Goal: Task Accomplishment & Management: Manage account settings

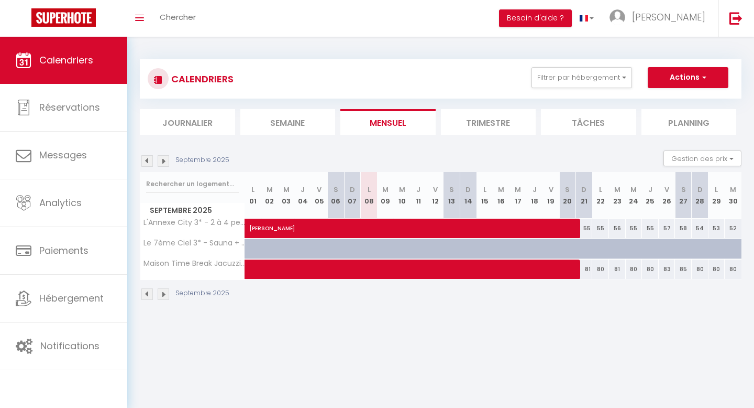
click at [147, 160] on img at bounding box center [147, 161] width 12 height 12
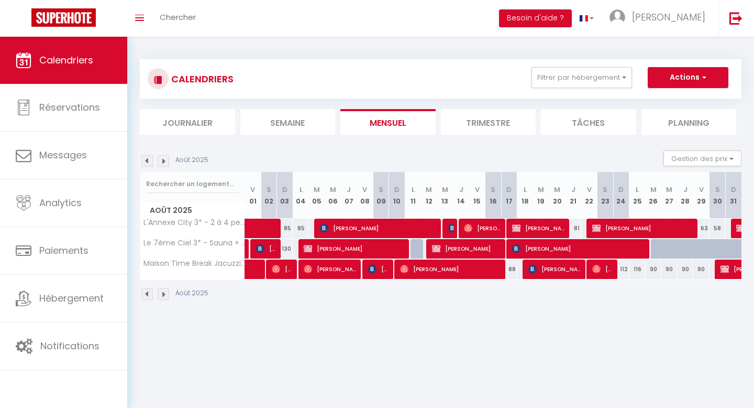
click at [147, 160] on img at bounding box center [147, 161] width 12 height 12
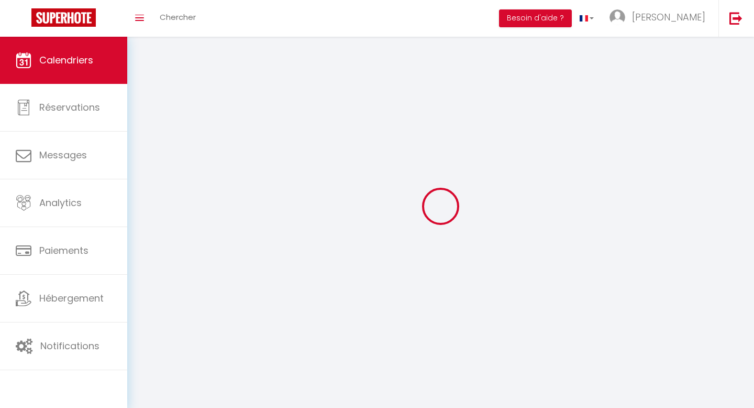
select select
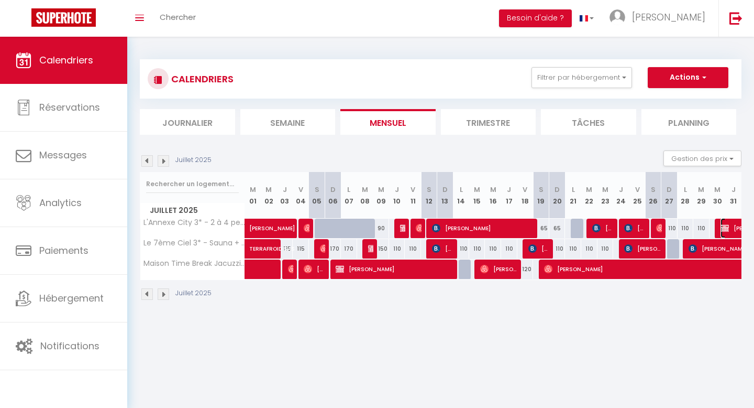
click at [730, 227] on span "Max Trontin" at bounding box center [769, 228] width 96 height 20
select select "OK"
select select "KO"
select select "0"
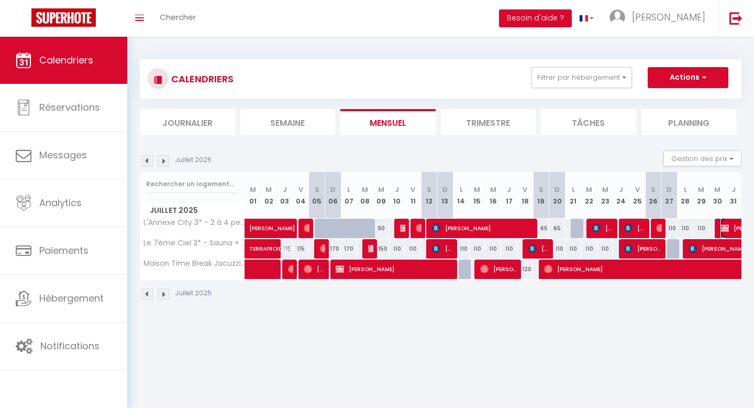
select select "1"
select select
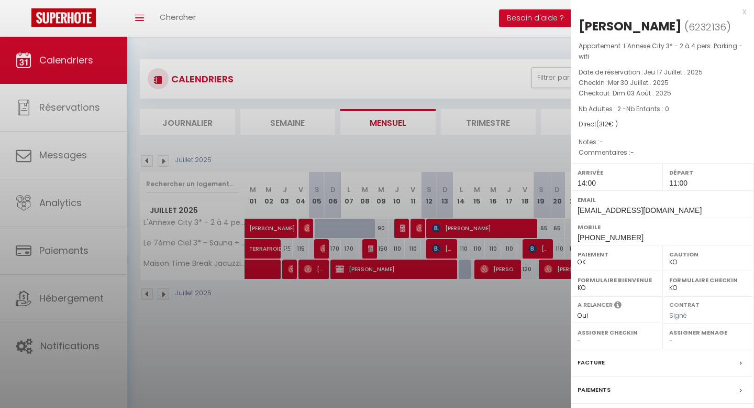
select select "27346"
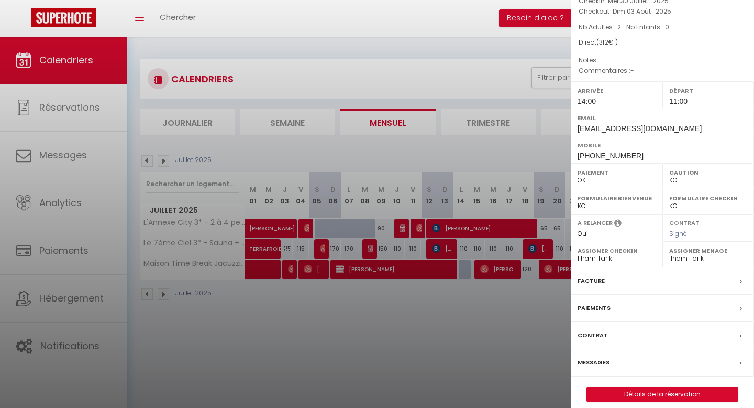
scroll to position [91, 0]
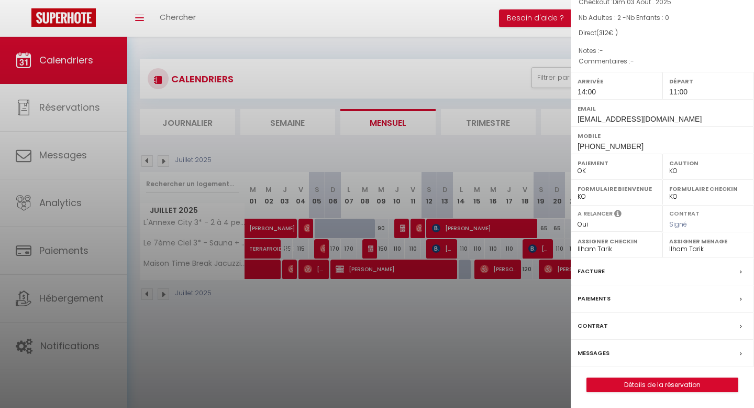
click at [738, 271] on div "Facture" at bounding box center [662, 271] width 183 height 27
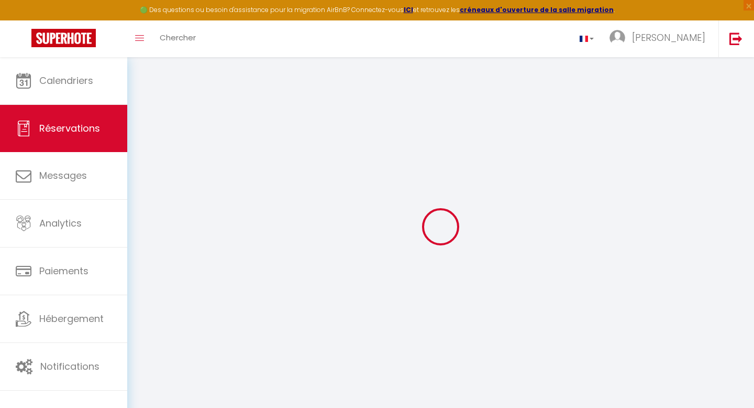
select select
checkbox input "false"
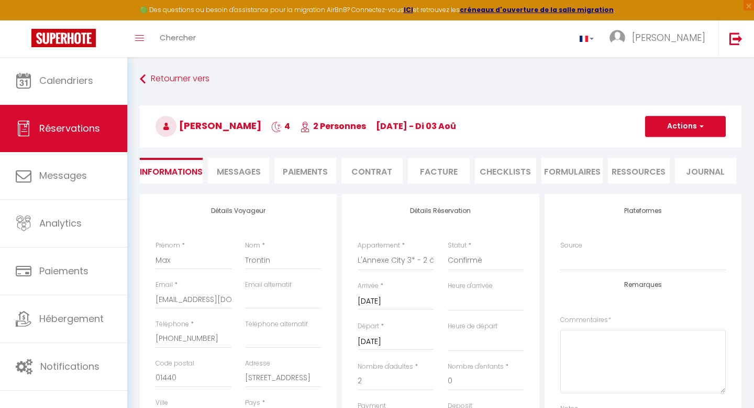
select select
checkbox input "false"
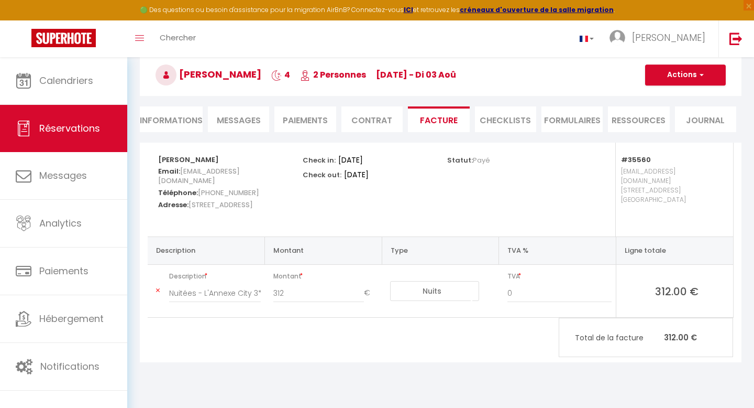
scroll to position [57, 0]
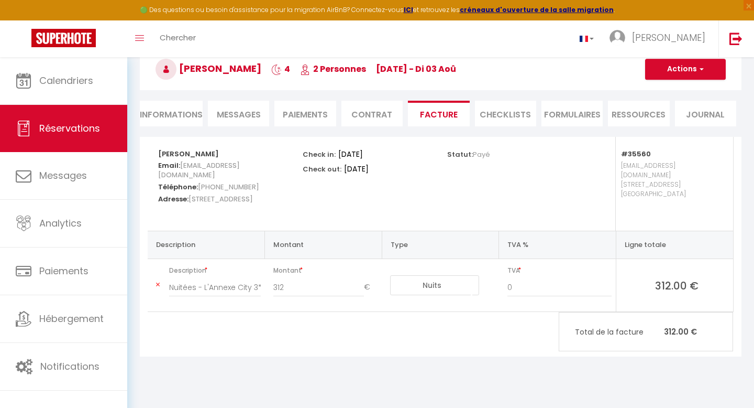
click at [305, 113] on li "Paiements" at bounding box center [305, 114] width 61 height 26
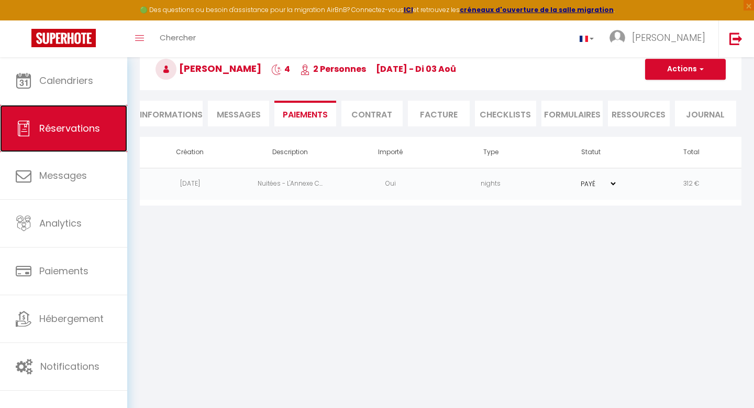
click at [74, 130] on span "Réservations" at bounding box center [69, 128] width 61 height 13
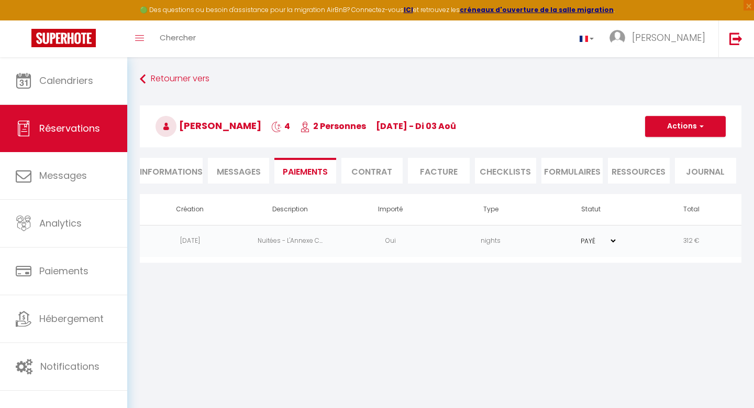
select select "not_cancelled"
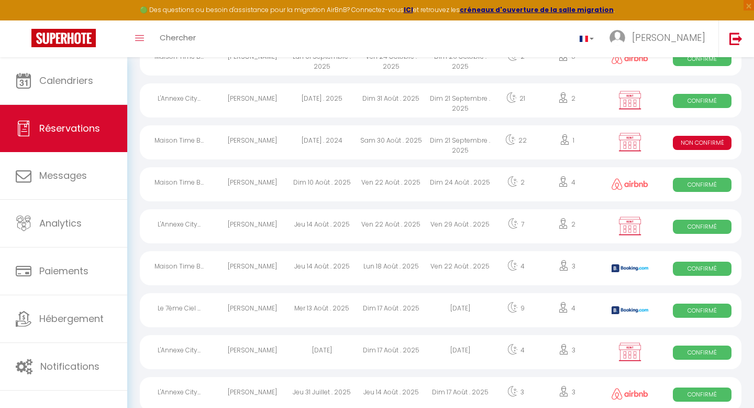
scroll to position [204, 0]
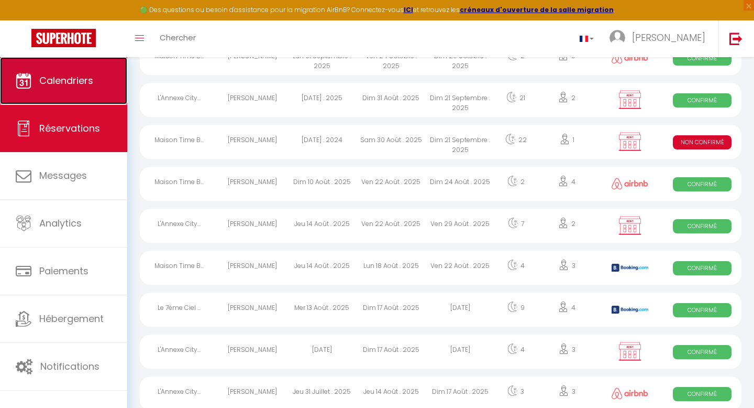
click at [78, 92] on link "Calendriers" at bounding box center [63, 80] width 127 height 47
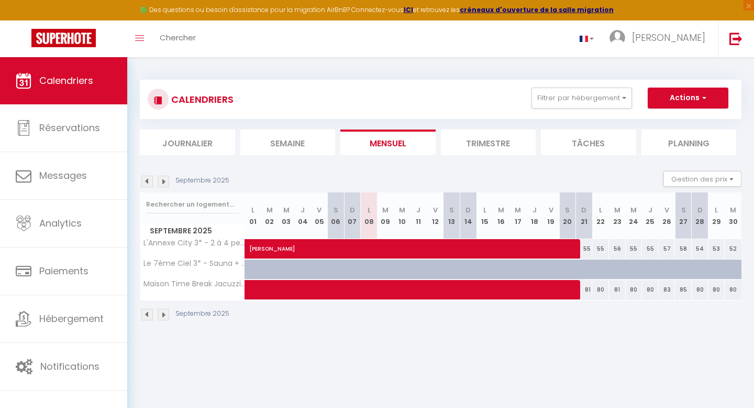
click at [148, 181] on img at bounding box center [147, 182] width 12 height 12
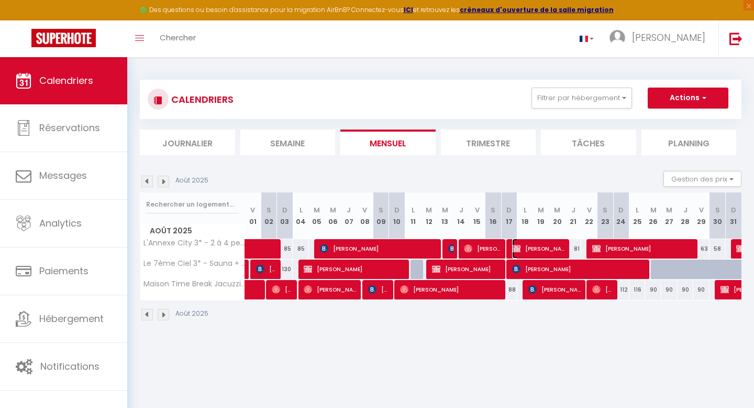
click at [525, 248] on span "[PERSON_NAME]" at bounding box center [539, 248] width 54 height 20
select select "OK"
select select "KO"
select select "0"
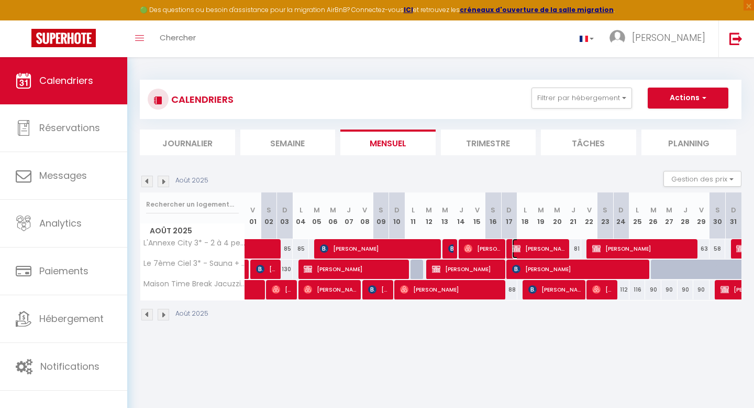
select select "1"
select select
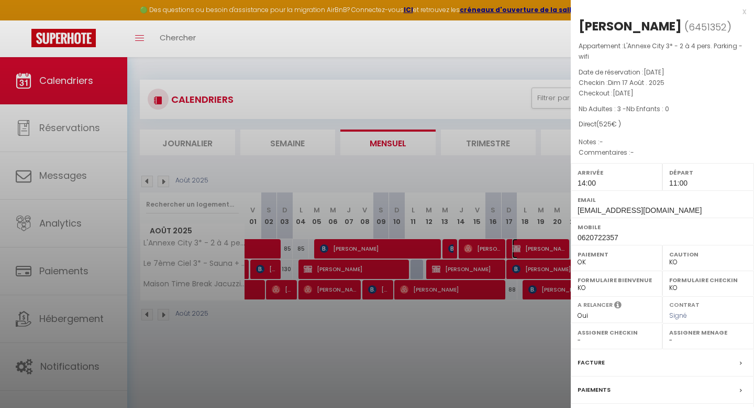
select select "27346"
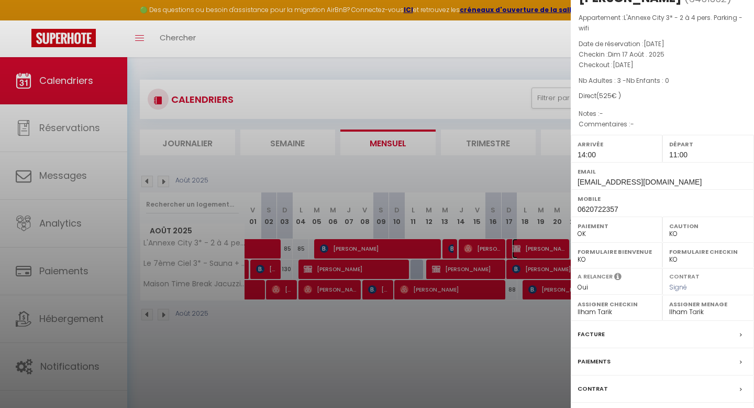
scroll to position [35, 0]
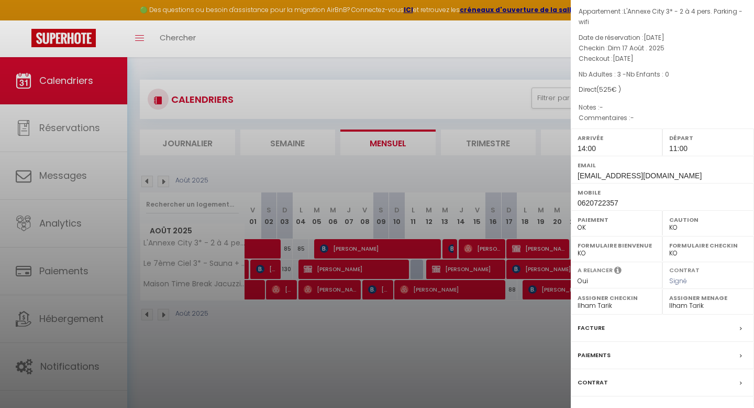
click at [622, 318] on div "Facture" at bounding box center [662, 327] width 183 height 27
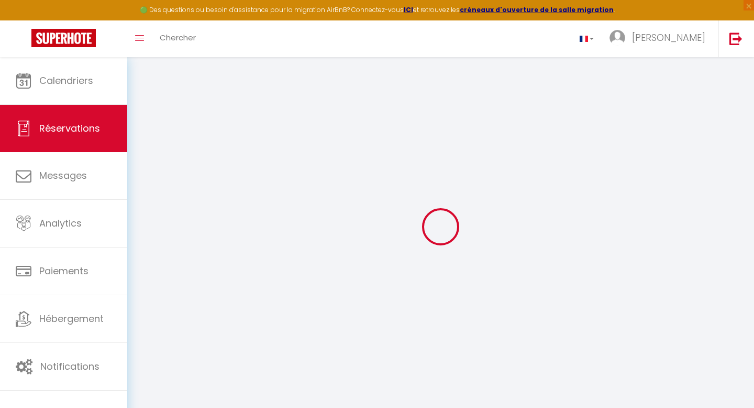
select select
checkbox input "false"
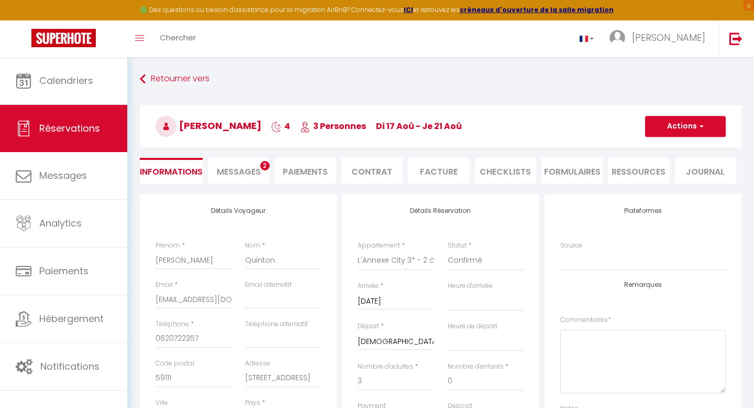
select select
checkbox input "false"
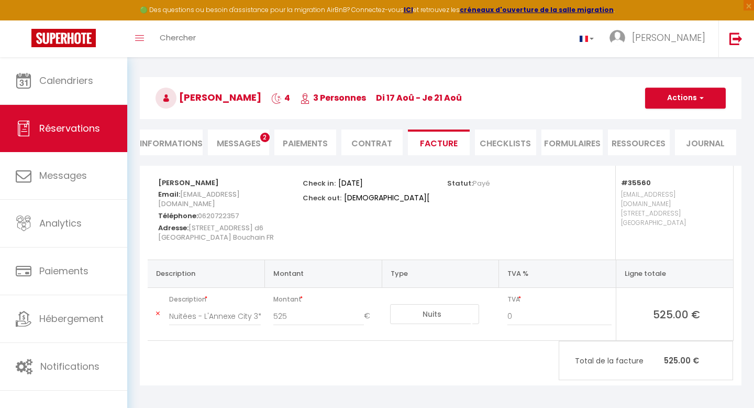
scroll to position [39, 0]
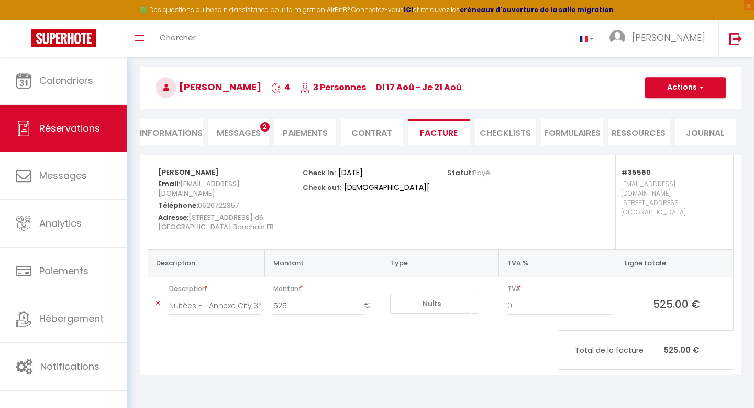
click at [302, 135] on li "Paiements" at bounding box center [305, 132] width 61 height 26
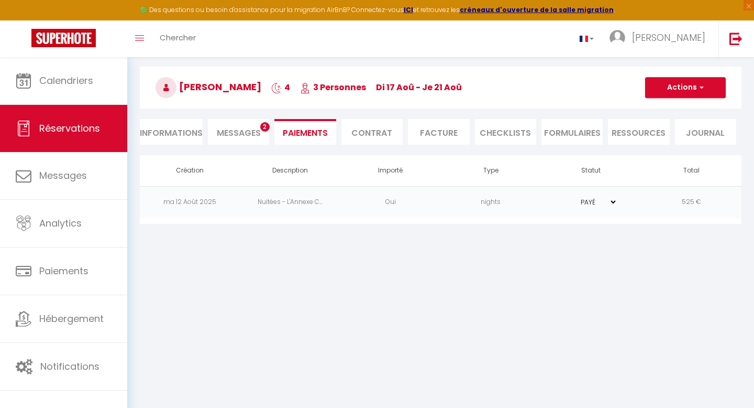
click at [242, 129] on span "Messages" at bounding box center [239, 133] width 44 height 12
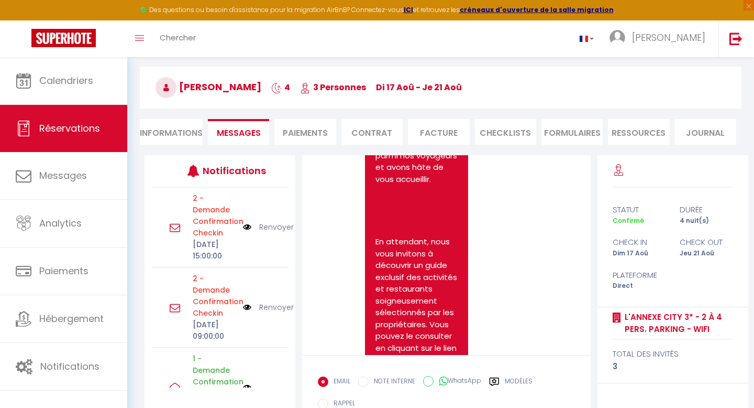
scroll to position [671, 0]
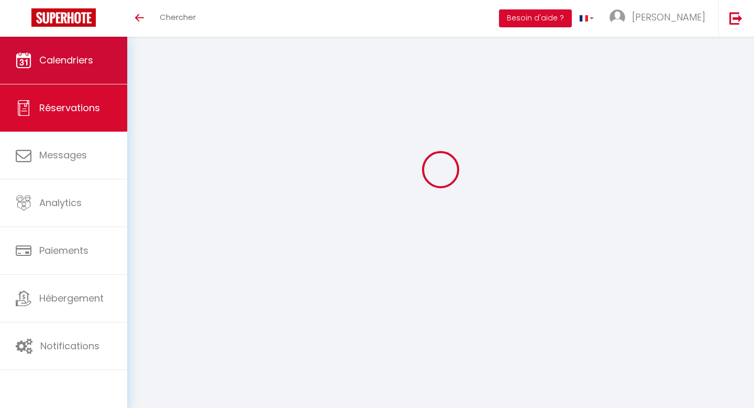
click at [59, 53] on span "Calendriers" at bounding box center [66, 59] width 54 height 13
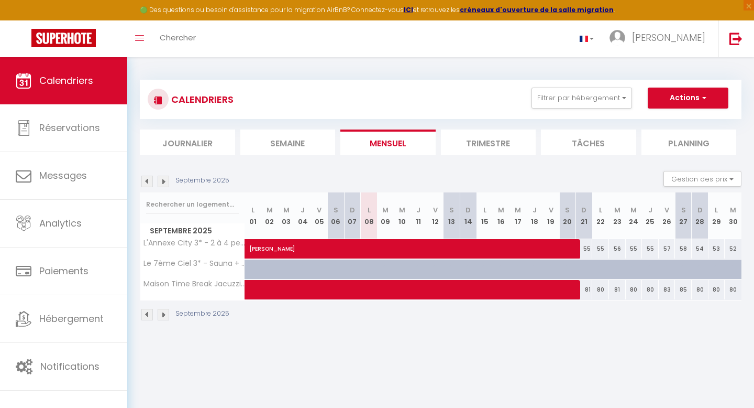
click at [144, 180] on img at bounding box center [147, 182] width 12 height 12
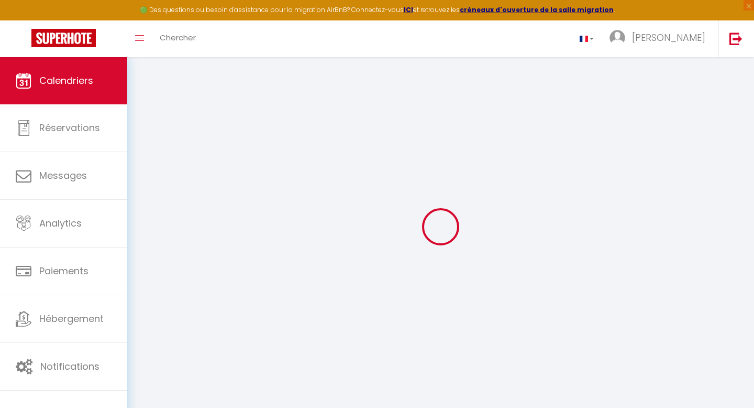
select select
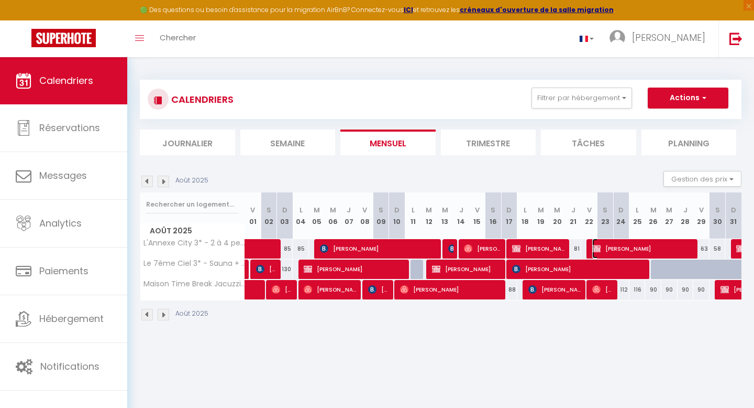
click at [604, 251] on span "[PERSON_NAME]" at bounding box center [644, 248] width 103 height 20
select select "OK"
select select "KO"
select select "0"
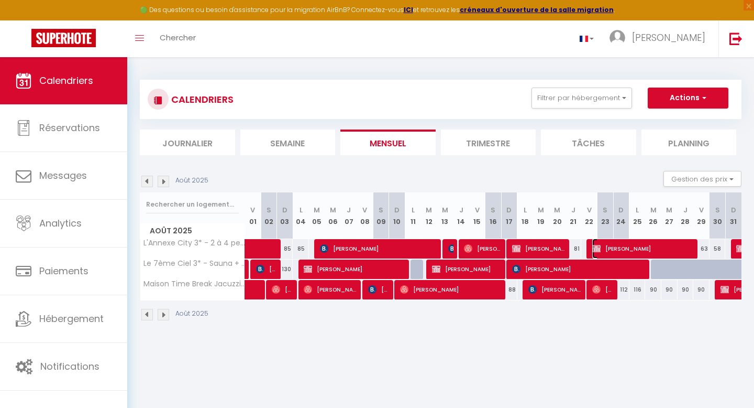
select select "1"
select select
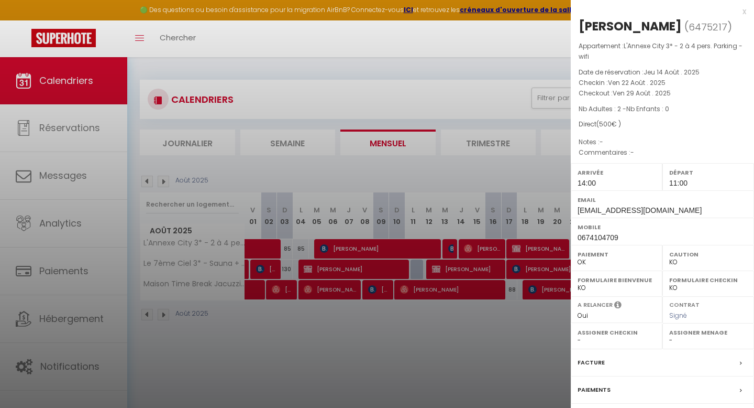
select select "27346"
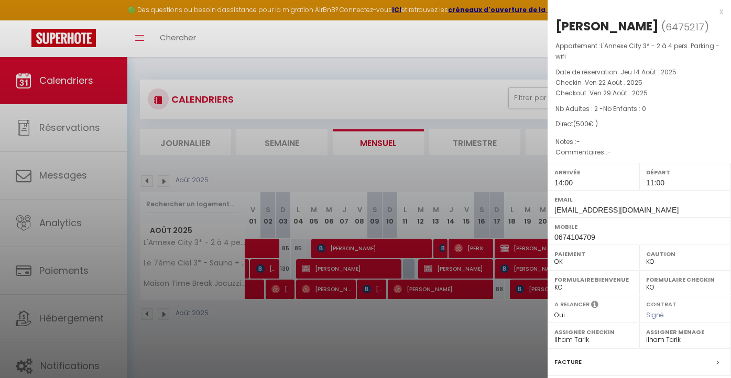
click at [720, 12] on div "x" at bounding box center [636, 11] width 176 height 13
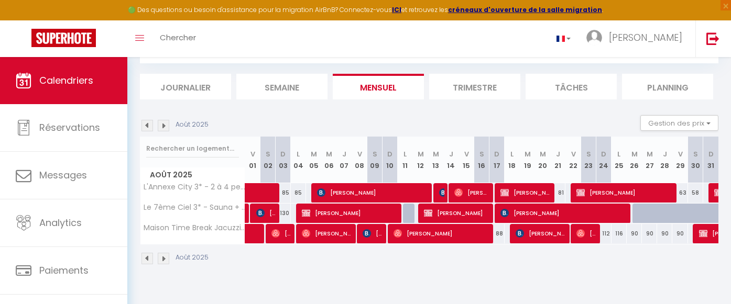
scroll to position [57, 0]
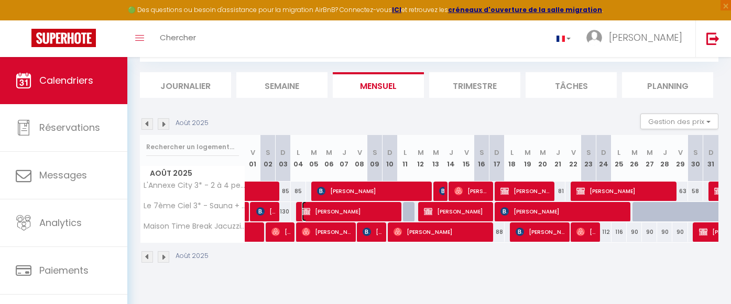
click at [307, 215] on img at bounding box center [306, 211] width 8 height 8
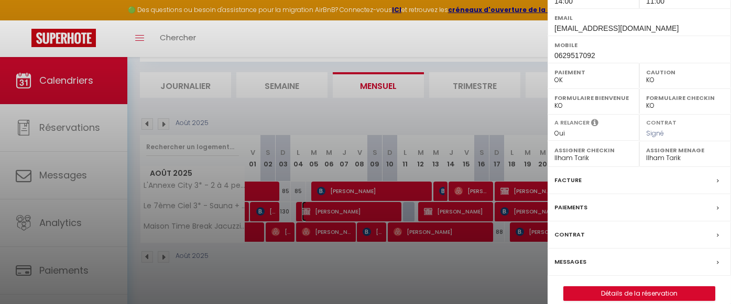
scroll to position [194, 0]
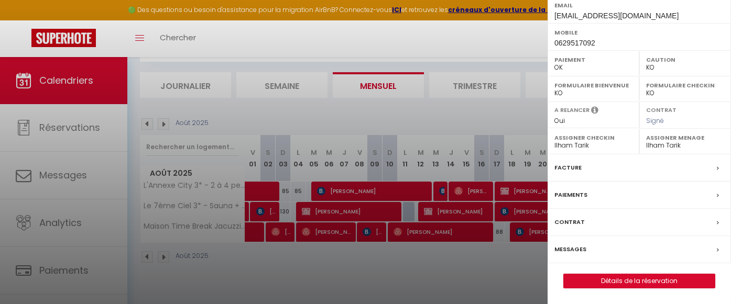
click at [321, 213] on div at bounding box center [365, 152] width 731 height 304
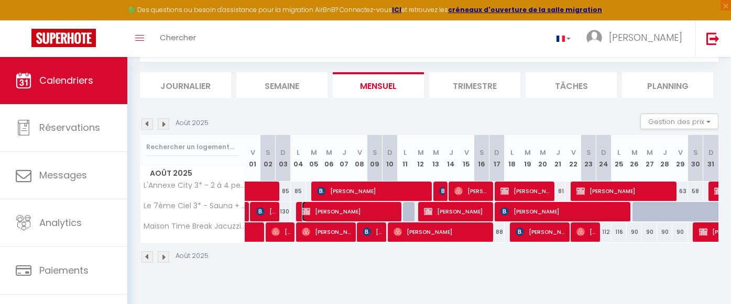
click at [310, 210] on img at bounding box center [306, 211] width 8 height 8
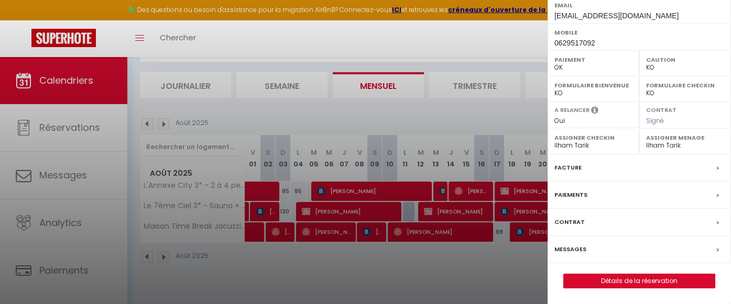
click at [602, 221] on div "Contrat" at bounding box center [639, 222] width 183 height 27
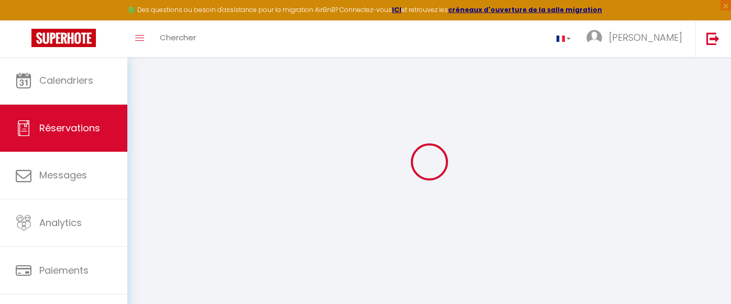
scroll to position [15, 0]
select select
checkbox input "false"
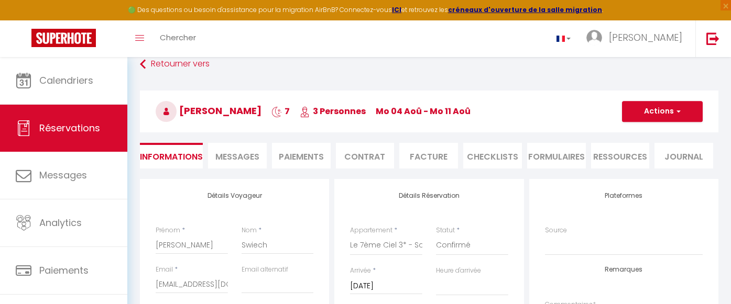
select select
checkbox input "false"
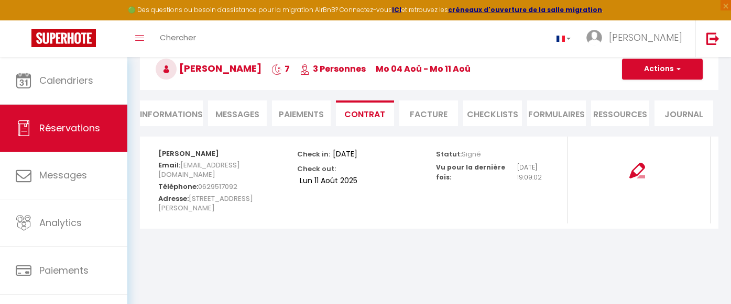
scroll to position [49, 0]
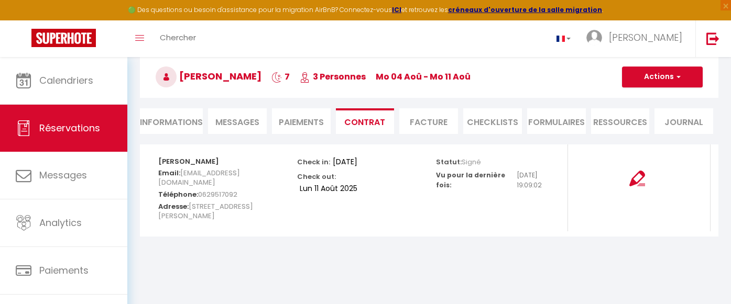
click at [557, 122] on li "FORMULAIRES" at bounding box center [556, 121] width 59 height 26
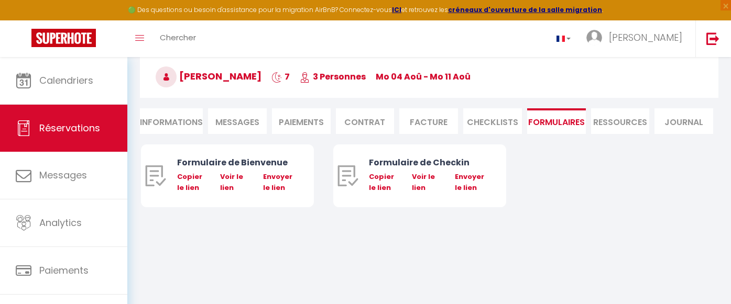
click at [233, 118] on span "Messages" at bounding box center [237, 122] width 44 height 12
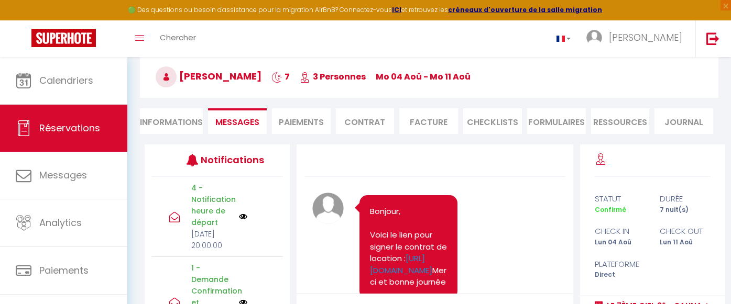
click at [312, 119] on li "Paiements" at bounding box center [301, 121] width 59 height 26
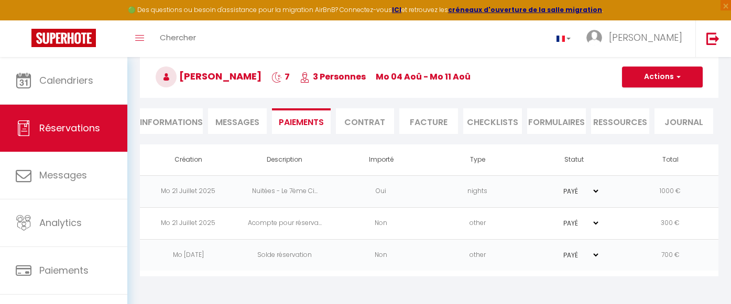
click at [370, 118] on li "Contrat" at bounding box center [365, 121] width 59 height 26
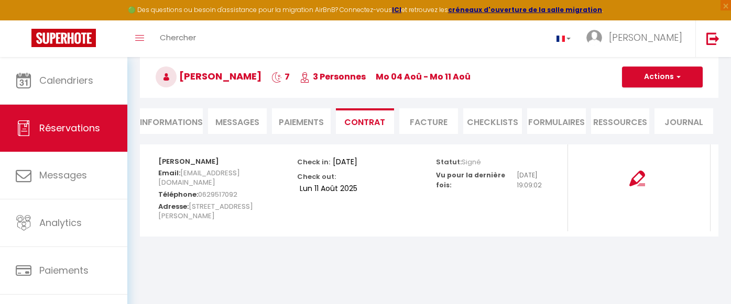
click at [450, 125] on li "Facture" at bounding box center [428, 121] width 59 height 26
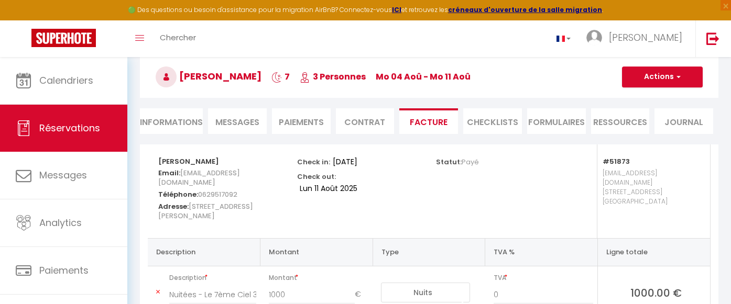
click at [509, 124] on li "CHECKLISTS" at bounding box center [492, 121] width 59 height 26
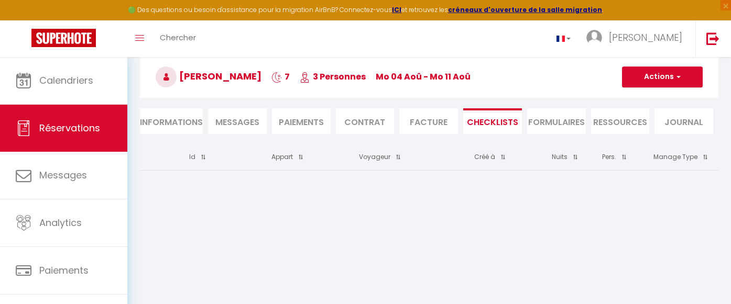
click at [559, 128] on li "FORMULAIRES" at bounding box center [556, 121] width 59 height 26
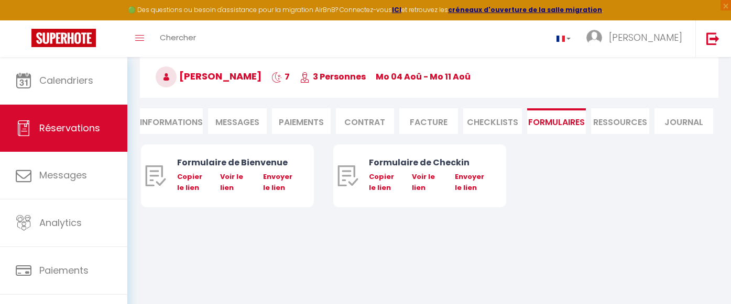
click at [619, 128] on li "Ressources" at bounding box center [620, 121] width 59 height 26
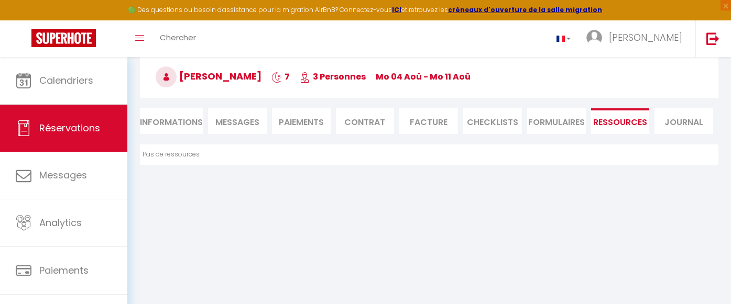
click at [693, 119] on li "Journal" at bounding box center [683, 121] width 59 height 26
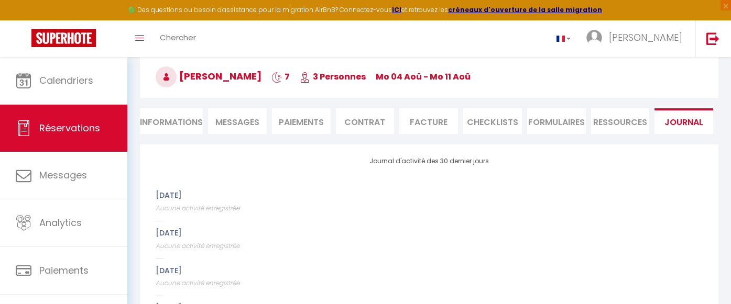
click at [416, 124] on li "Facture" at bounding box center [428, 121] width 59 height 26
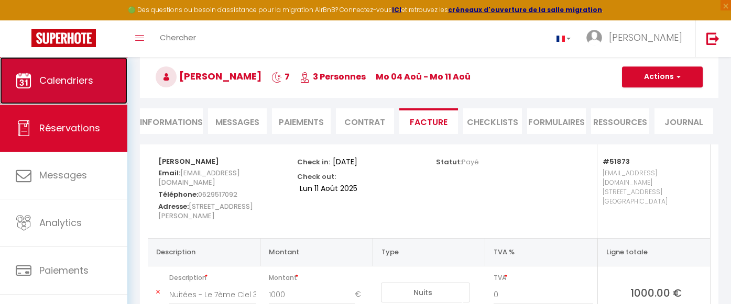
click at [65, 78] on span "Calendriers" at bounding box center [66, 80] width 54 height 13
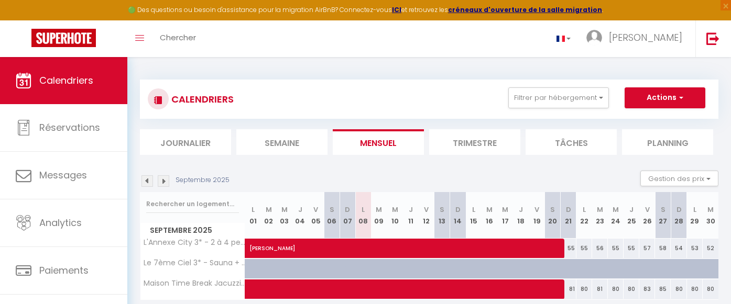
click at [147, 183] on img at bounding box center [147, 182] width 12 height 12
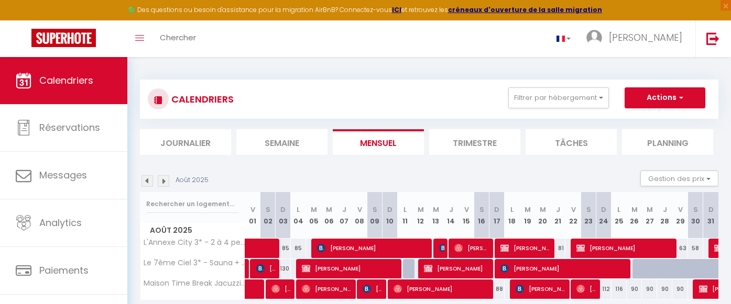
scroll to position [25, 0]
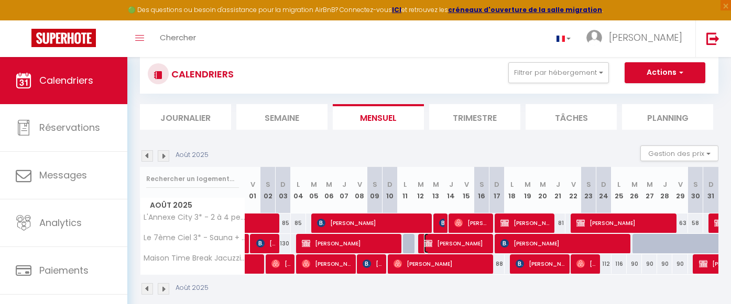
click at [444, 245] on span "[PERSON_NAME]" at bounding box center [457, 244] width 66 height 20
select select "OK"
select select "KO"
select select "0"
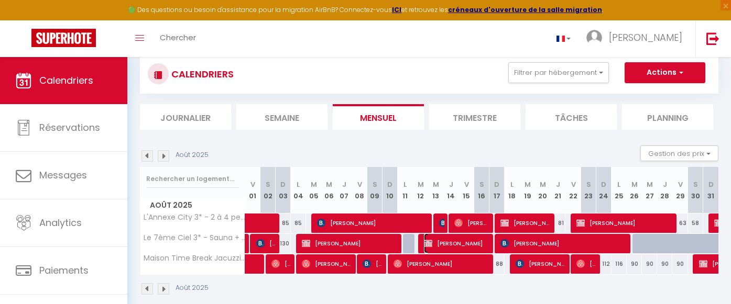
select select "1"
select select
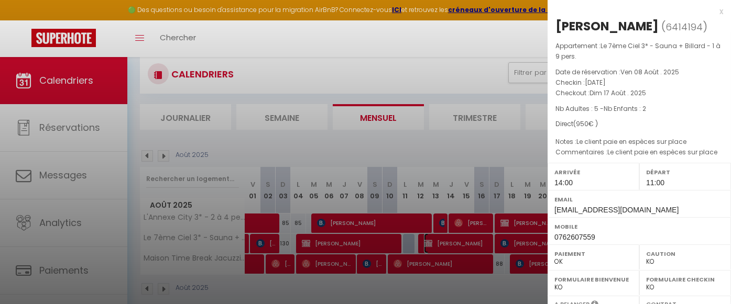
select select "27346"
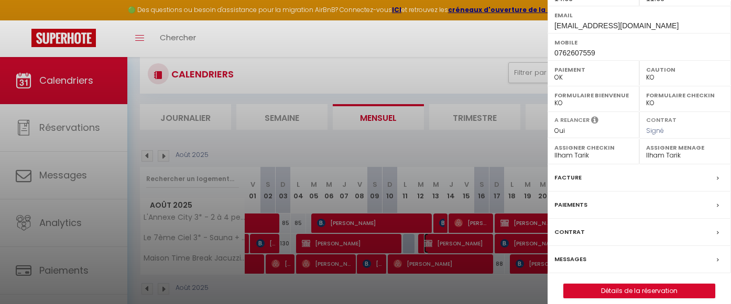
scroll to position [191, 0]
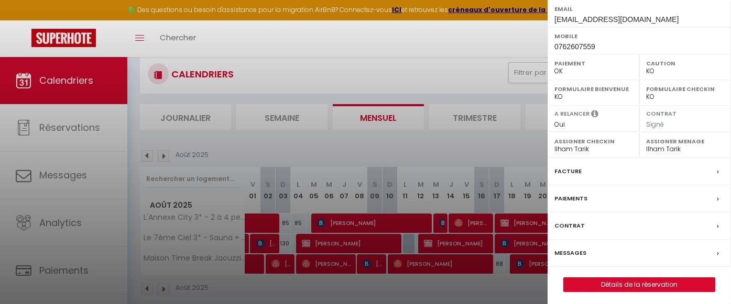
click at [614, 228] on div "Contrat" at bounding box center [639, 226] width 183 height 27
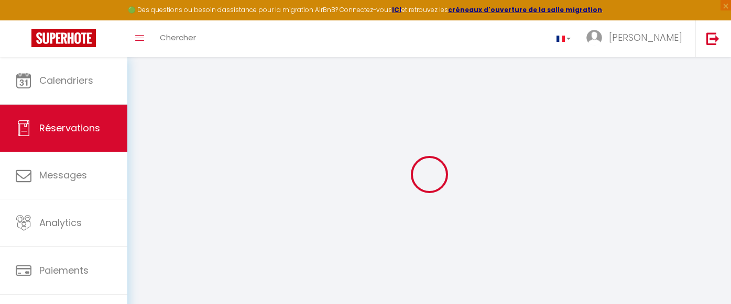
select select
checkbox input "false"
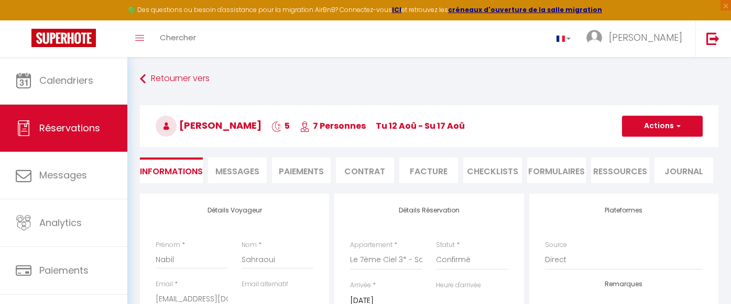
select select
checkbox input "false"
type textarea "Le client paie en espèces sur place"
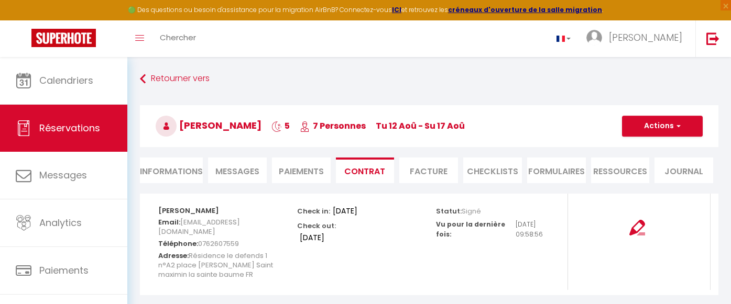
click at [301, 168] on li "Paiements" at bounding box center [301, 171] width 59 height 26
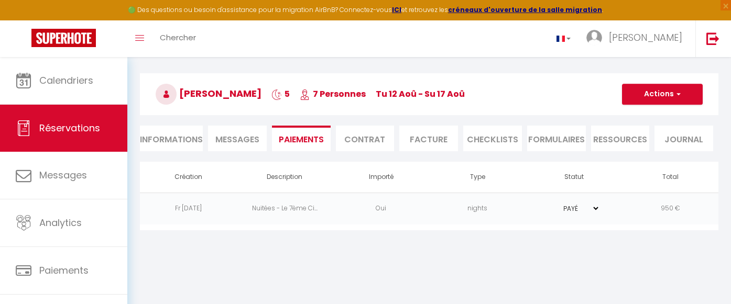
scroll to position [31, 0]
